Goal: Task Accomplishment & Management: Complete application form

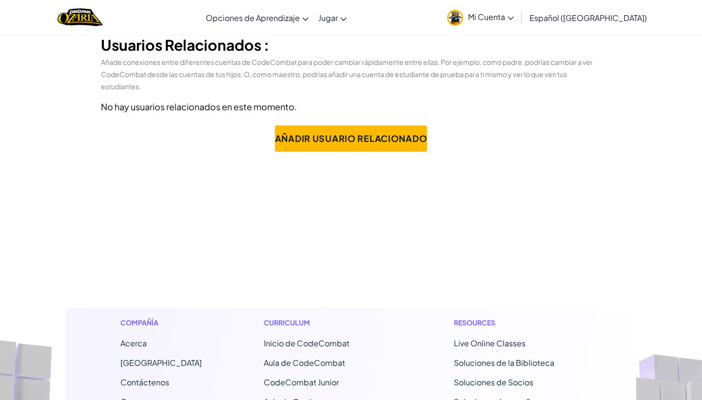
click at [489, 2] on link "Mi Cuenta" at bounding box center [480, 17] width 77 height 31
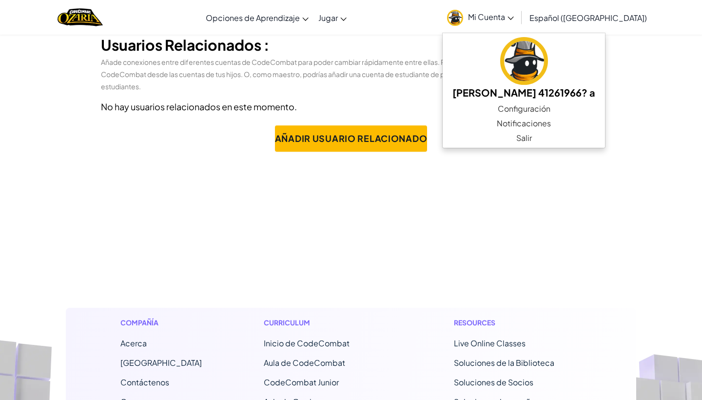
click at [499, 23] on link "Mi Cuenta" at bounding box center [480, 17] width 77 height 31
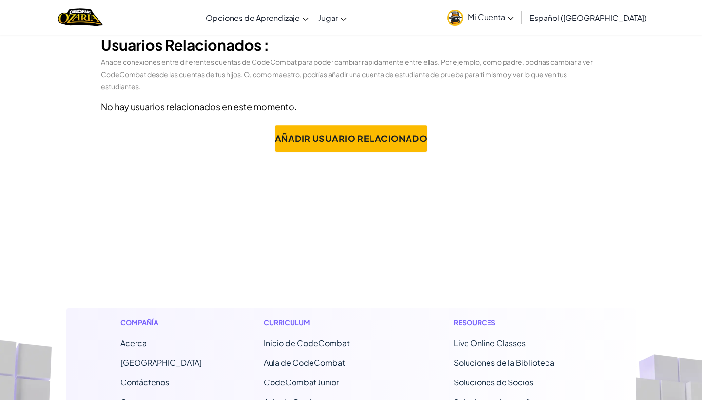
click at [498, 18] on span "Mi Cuenta" at bounding box center [491, 17] width 46 height 10
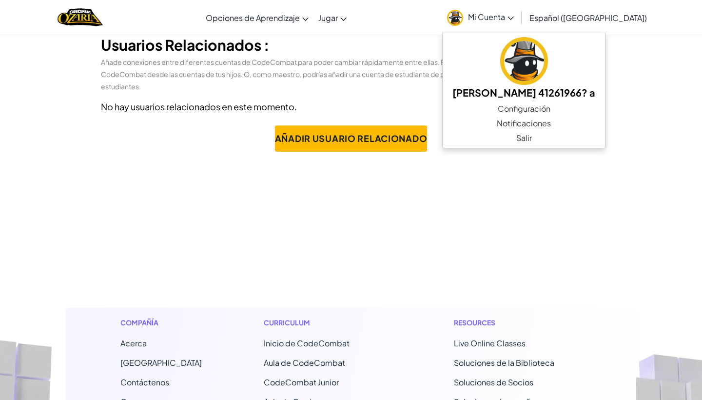
click at [568, 20] on span "Español ([GEOGRAPHIC_DATA])" at bounding box center [587, 18] width 117 height 10
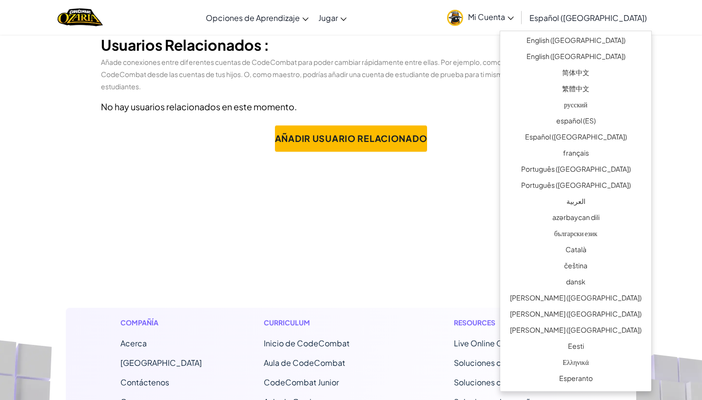
click at [80, 10] on img "Home" at bounding box center [80, 17] width 45 height 20
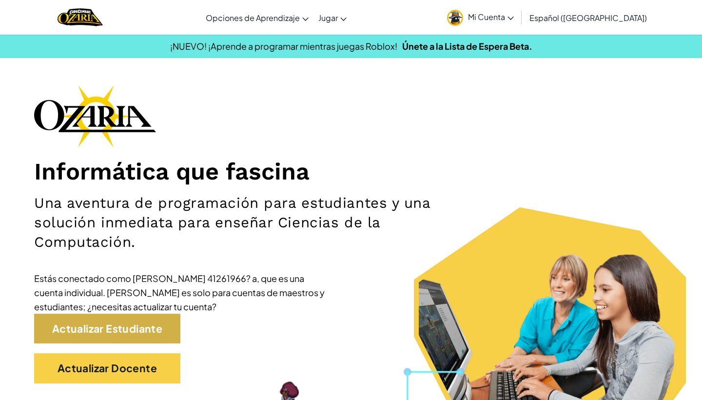
click at [116, 322] on link "Actualizar Estudiante" at bounding box center [107, 328] width 146 height 30
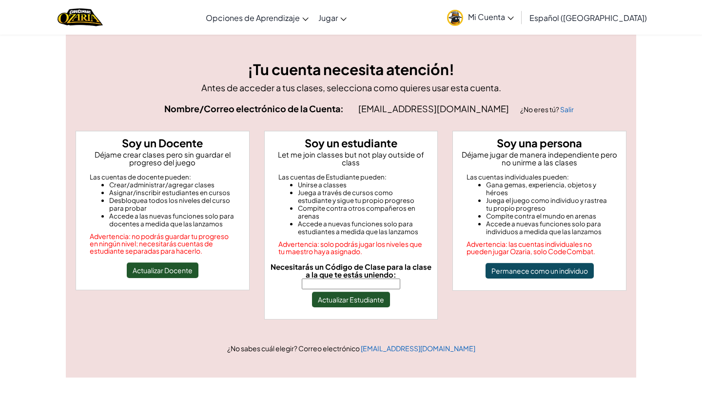
click at [326, 278] on input "Necesitarás un Código de Clase para la clase a la que te estás uniendo:" at bounding box center [351, 283] width 98 height 11
paste input ""CupHeavySock""
type input ""CupHeavySock""
click at [330, 297] on button "Actualizar Estudiante" at bounding box center [351, 300] width 78 height 16
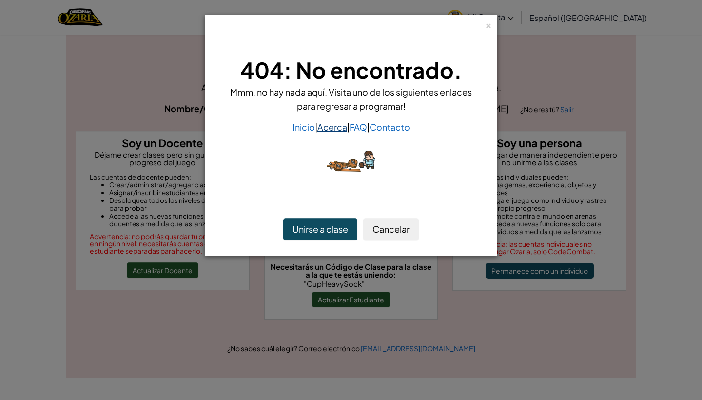
click at [326, 122] on link "Acerca" at bounding box center [332, 126] width 30 height 11
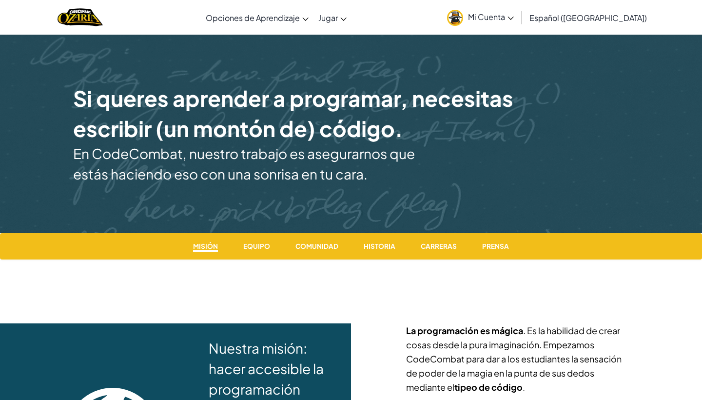
click at [327, 127] on h1 "Si queres aprender a programar, necesitas escribir (un montón de) código." at bounding box center [303, 113] width 461 height 60
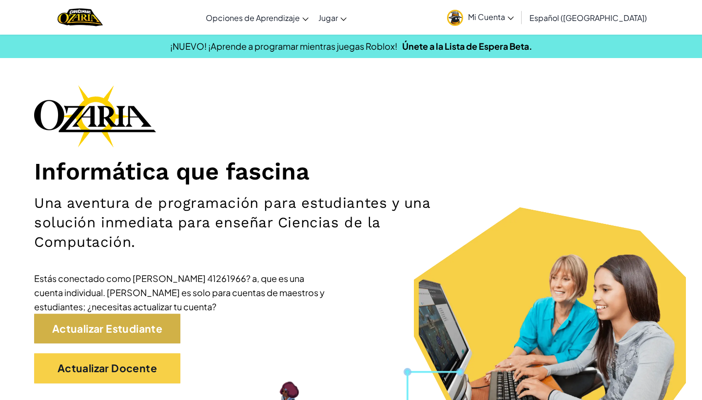
click at [98, 328] on link "Actualizar Estudiante" at bounding box center [107, 328] width 146 height 30
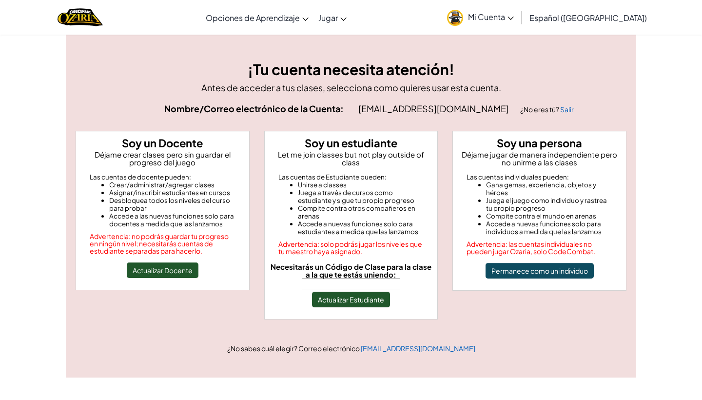
click at [310, 278] on input "Necesitarás un Código de Clase para la clase a la que te estás uniendo:" at bounding box center [351, 283] width 98 height 11
paste input ""CupHeavySock""
click at [310, 278] on input ""CupHeavySock" at bounding box center [351, 283] width 98 height 11
click at [305, 278] on input ""CupHeavySock" at bounding box center [351, 283] width 98 height 11
type input "CupHeavySock"
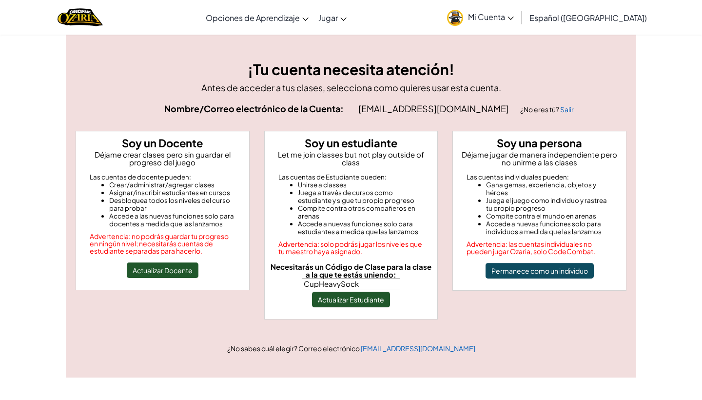
click at [328, 295] on button "Actualizar Estudiante" at bounding box center [351, 300] width 78 height 16
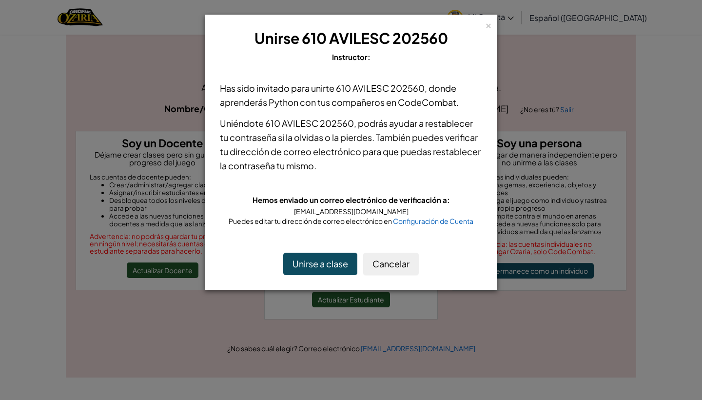
click at [336, 259] on button "Unirse a clase" at bounding box center [320, 264] width 74 height 22
click at [372, 215] on div "[EMAIL_ADDRESS][DOMAIN_NAME]" at bounding box center [351, 211] width 262 height 10
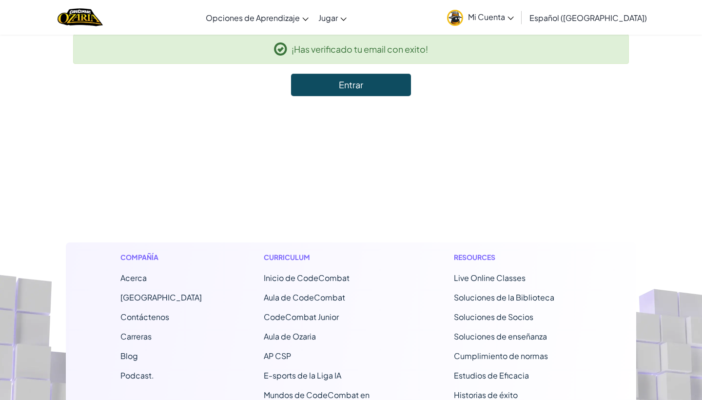
click at [514, 18] on span "Mi Cuenta" at bounding box center [491, 17] width 46 height 10
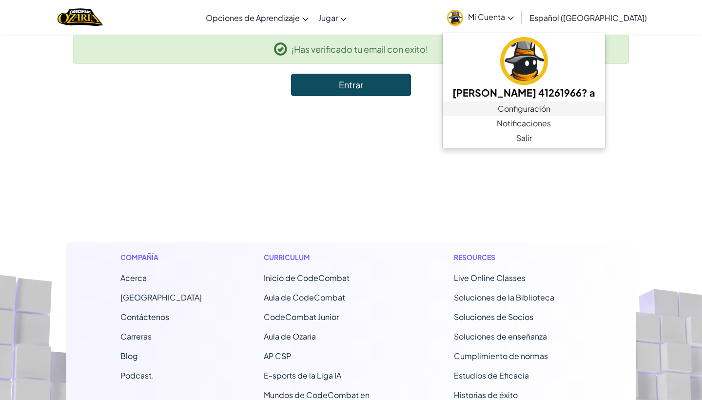
click at [530, 107] on link "Configuración" at bounding box center [524, 108] width 162 height 15
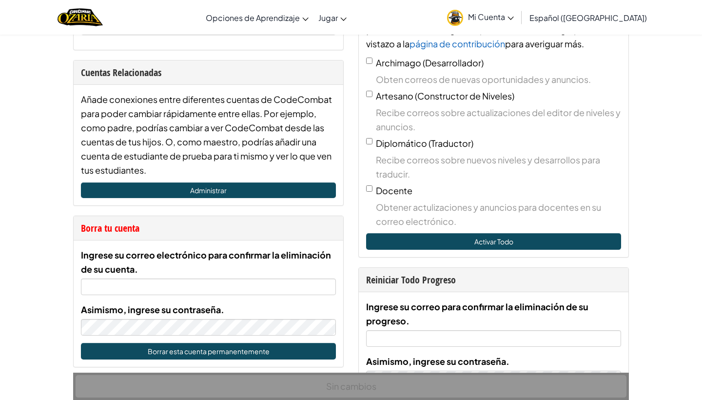
scroll to position [356, 0]
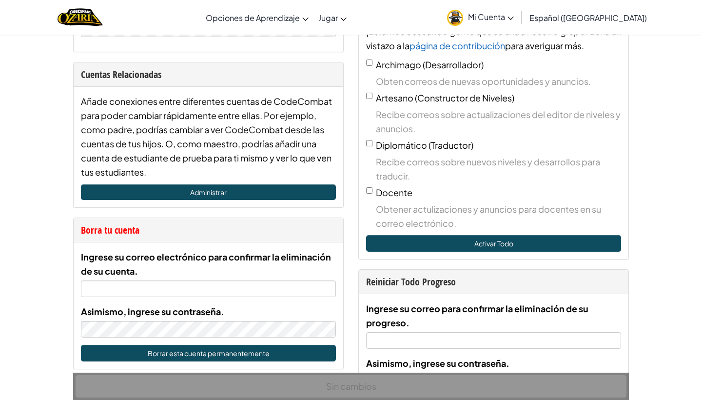
click at [493, 13] on span "Mi Cuenta" at bounding box center [491, 17] width 46 height 10
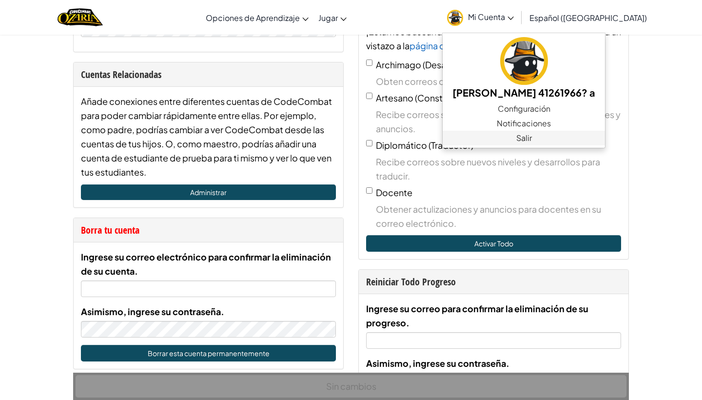
click at [517, 137] on link "Salir" at bounding box center [524, 138] width 162 height 15
